Goal: Information Seeking & Learning: Stay updated

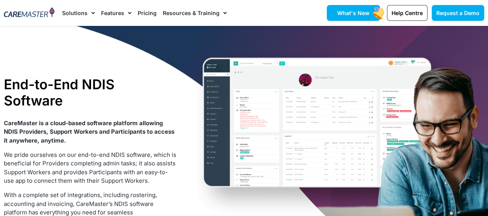
click at [359, 17] on link "What's New" at bounding box center [353, 13] width 53 height 16
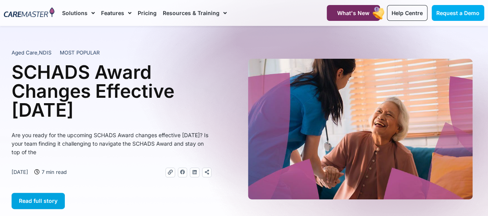
click at [52, 202] on span "Read full story" at bounding box center [38, 200] width 39 height 7
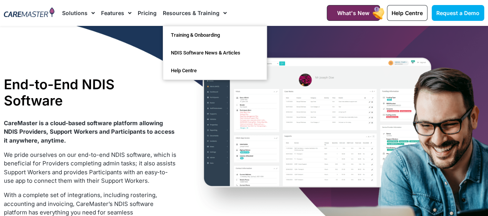
click at [202, 10] on link "Resources & Training" at bounding box center [195, 13] width 64 height 26
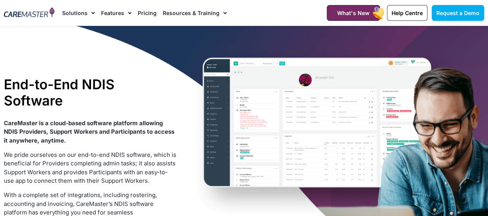
click at [221, 13] on span "Menu" at bounding box center [222, 13] width 7 height 13
